Goal: Task Accomplishment & Management: Use online tool/utility

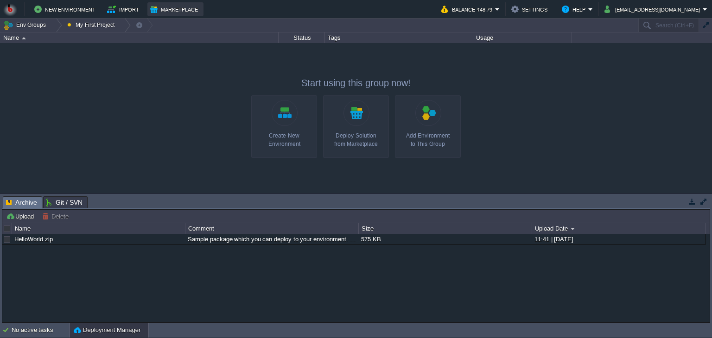
click at [172, 6] on button "Marketplace" at bounding box center [175, 9] width 51 height 11
click at [105, 23] on button "My First Project" at bounding box center [92, 25] width 51 height 13
click at [98, 49] on link "Edit" at bounding box center [92, 50] width 58 height 10
click at [163, 65] on div "AMS Servers [DOMAIN_NAME] Running + Add to Env Group RAM 17% CPU 1% 10 / 44 7%" at bounding box center [356, 118] width 712 height 151
click at [35, 26] on button "Env Groups" at bounding box center [26, 25] width 46 height 13
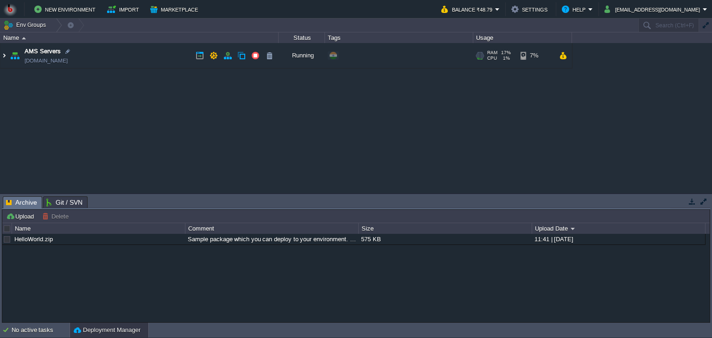
click at [2, 54] on img at bounding box center [3, 55] width 7 height 25
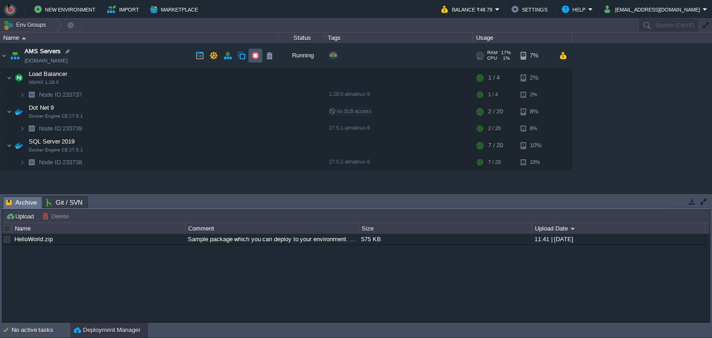
click at [254, 58] on button "button" at bounding box center [255, 55] width 8 height 8
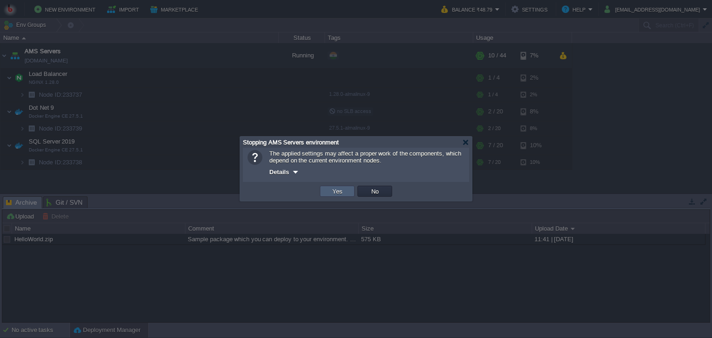
click at [326, 191] on td "Yes" at bounding box center [337, 191] width 35 height 11
